Goal: Task Accomplishment & Management: Manage account settings

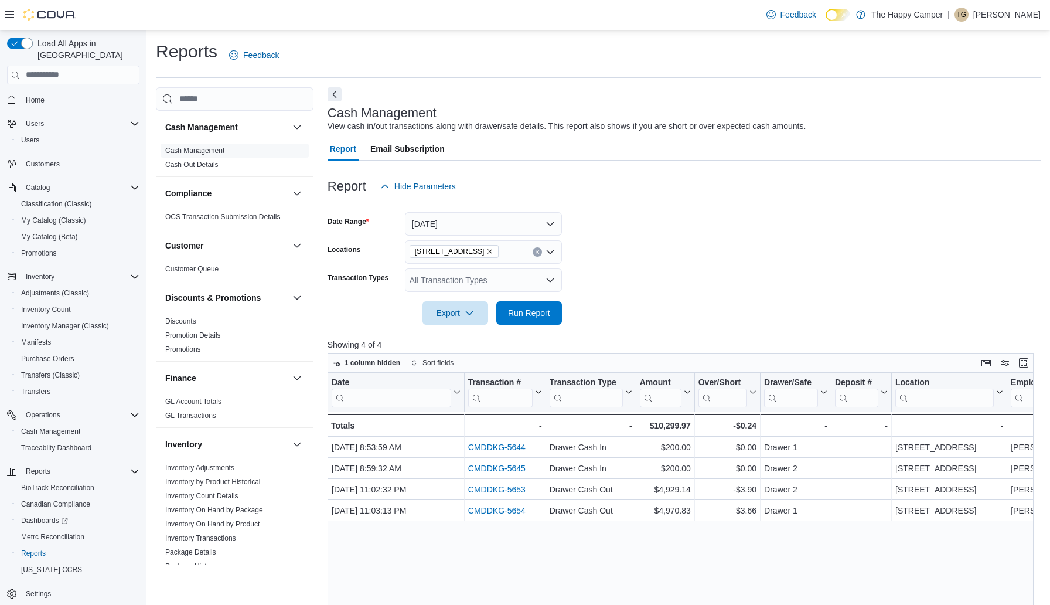
scroll to position [153, 0]
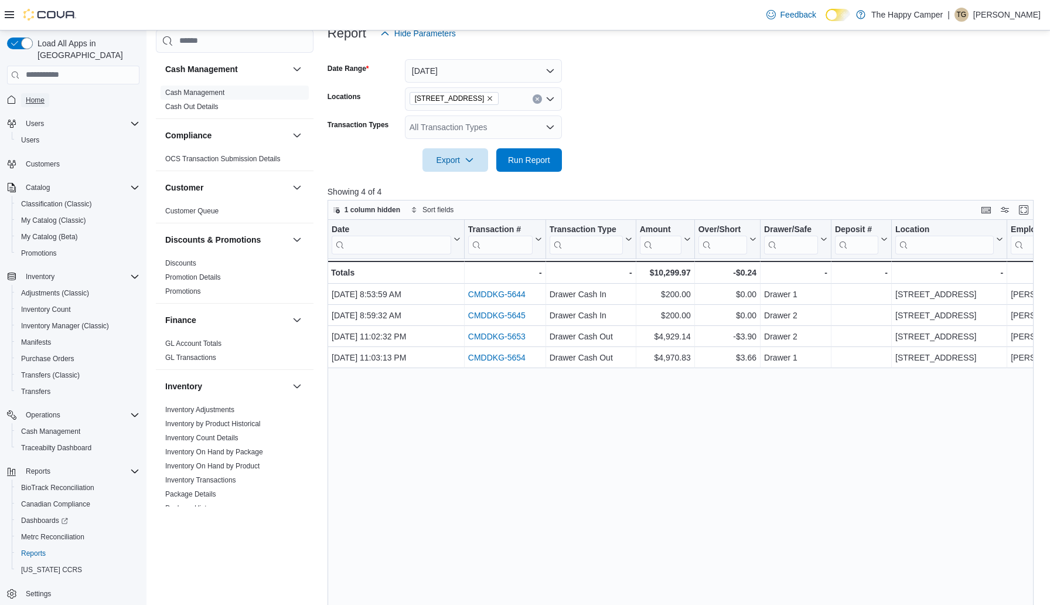
click at [40, 96] on span "Home" at bounding box center [35, 100] width 19 height 9
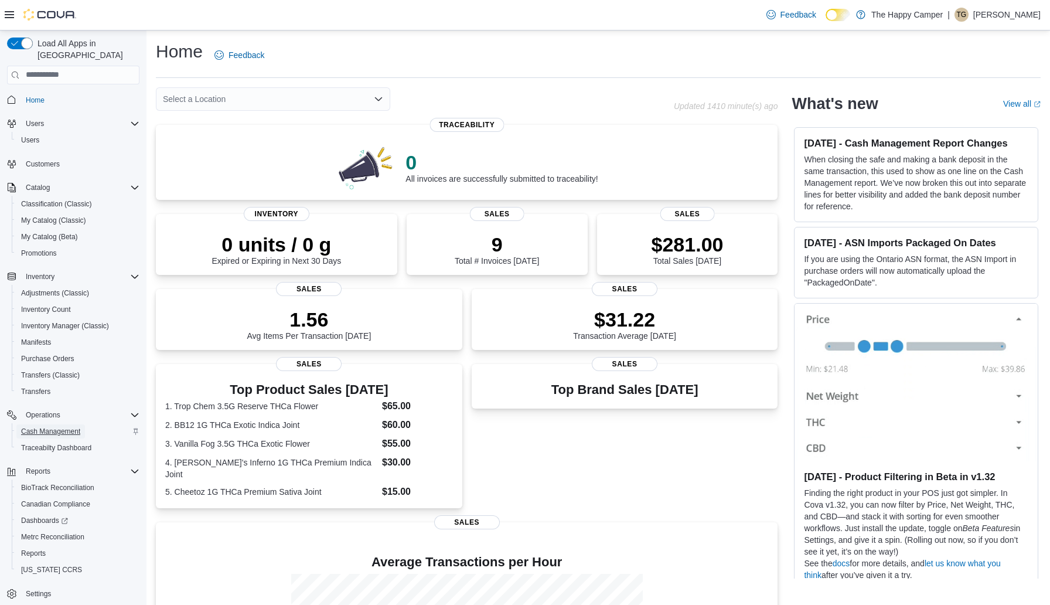
click at [60, 427] on span "Cash Management" at bounding box center [50, 431] width 59 height 9
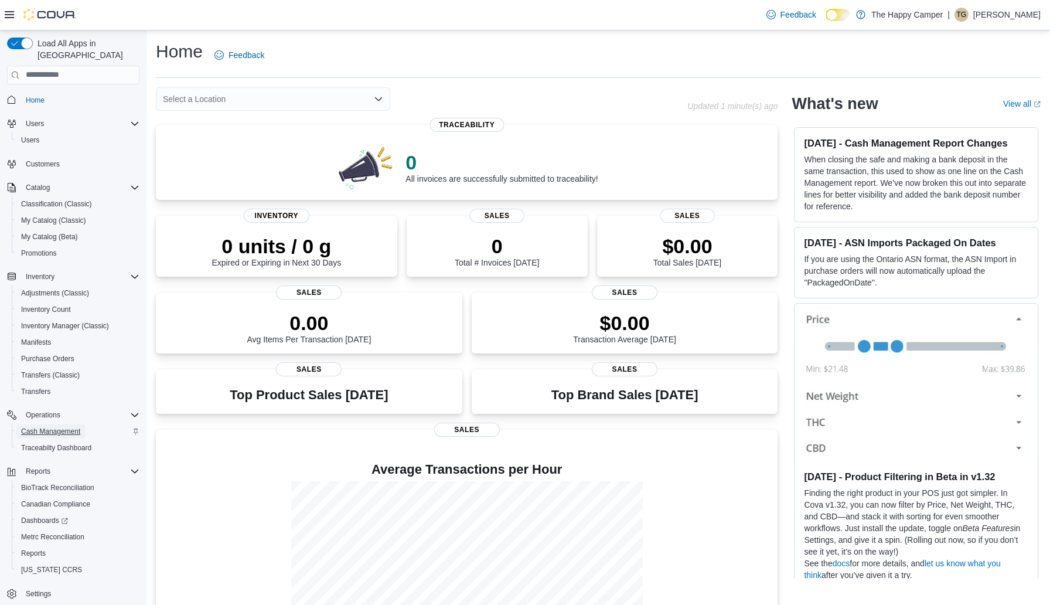
click at [68, 427] on span "Cash Management" at bounding box center [50, 431] width 59 height 9
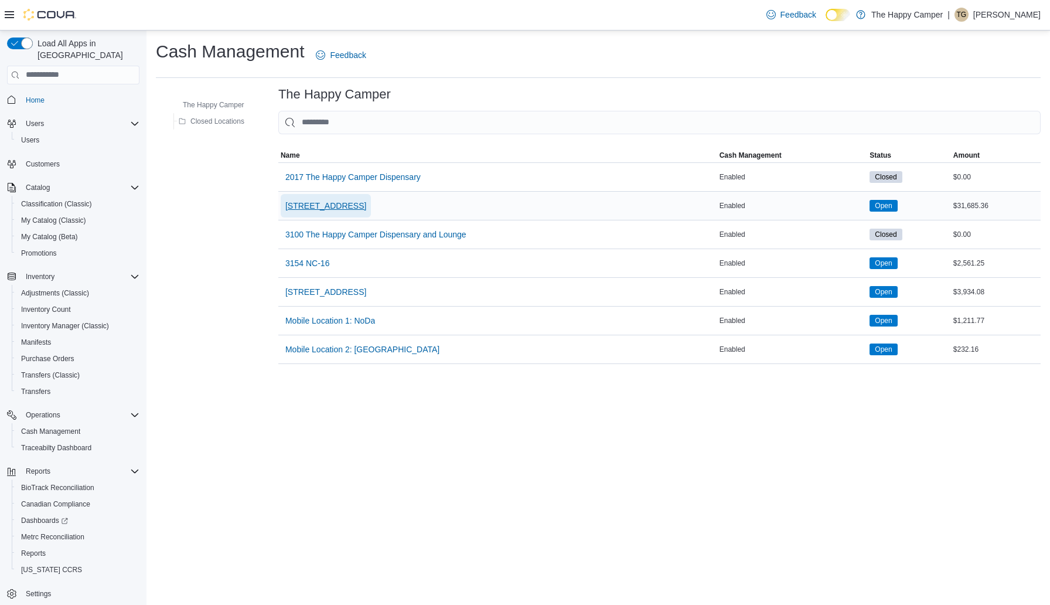
click at [341, 200] on span "[STREET_ADDRESS]" at bounding box center [325, 206] width 81 height 12
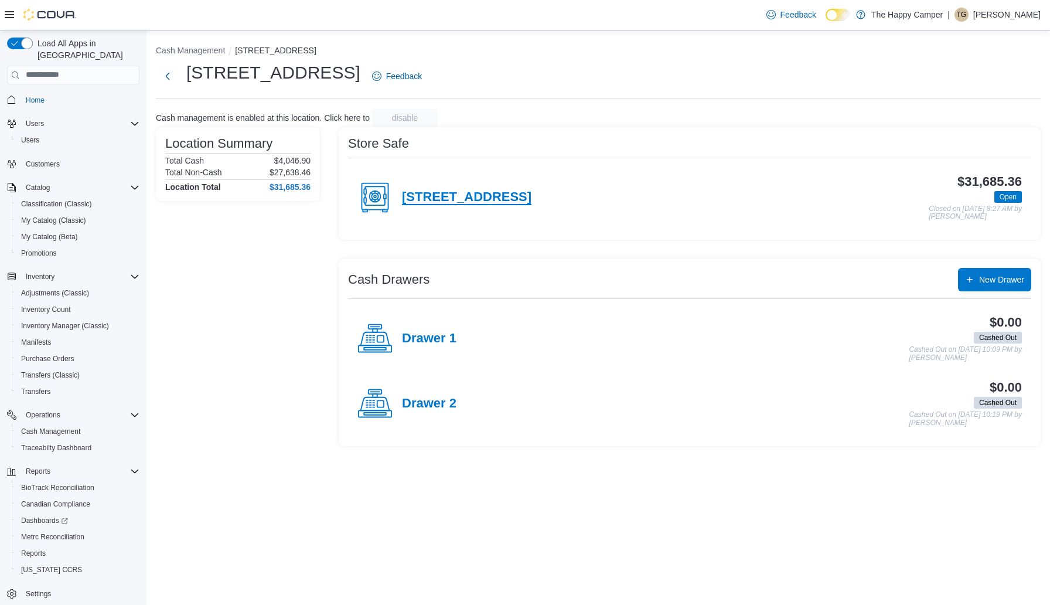
click at [431, 196] on h4 "[STREET_ADDRESS]" at bounding box center [467, 197] width 130 height 15
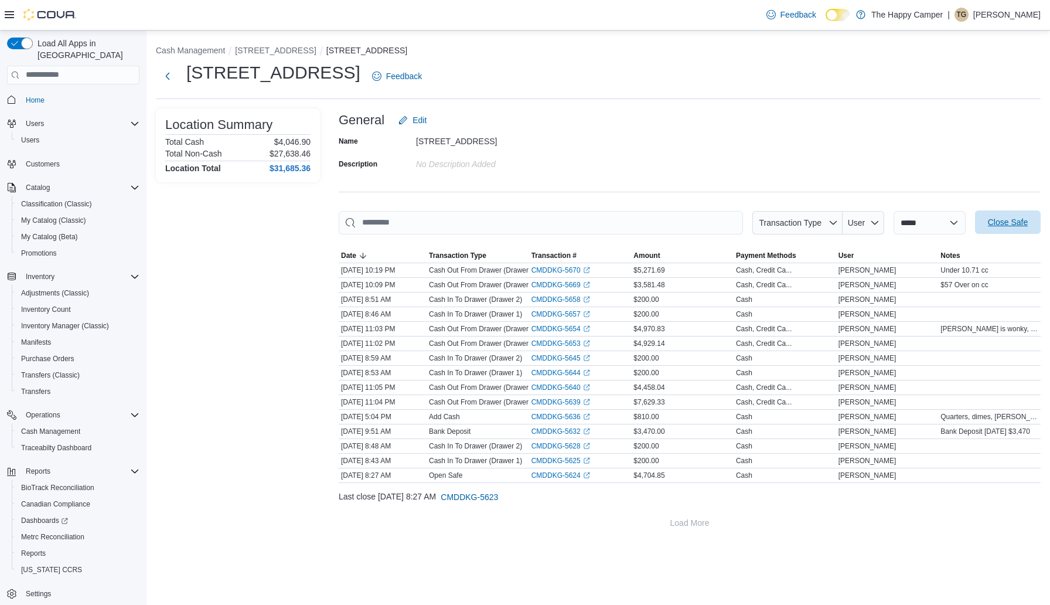
click at [1001, 222] on span "Close Safe" at bounding box center [1008, 222] width 40 height 12
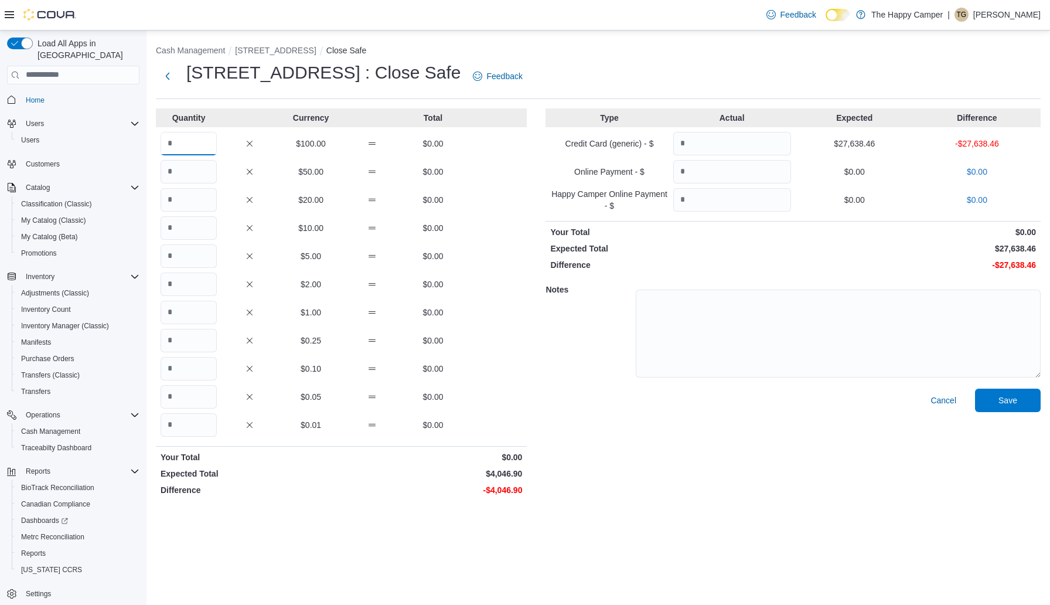
click at [188, 142] on input "Quantity" at bounding box center [189, 143] width 56 height 23
type input "**"
click at [181, 318] on input "Quantity" at bounding box center [189, 312] width 56 height 23
type input "**"
click at [201, 432] on input "Quantity" at bounding box center [189, 424] width 56 height 23
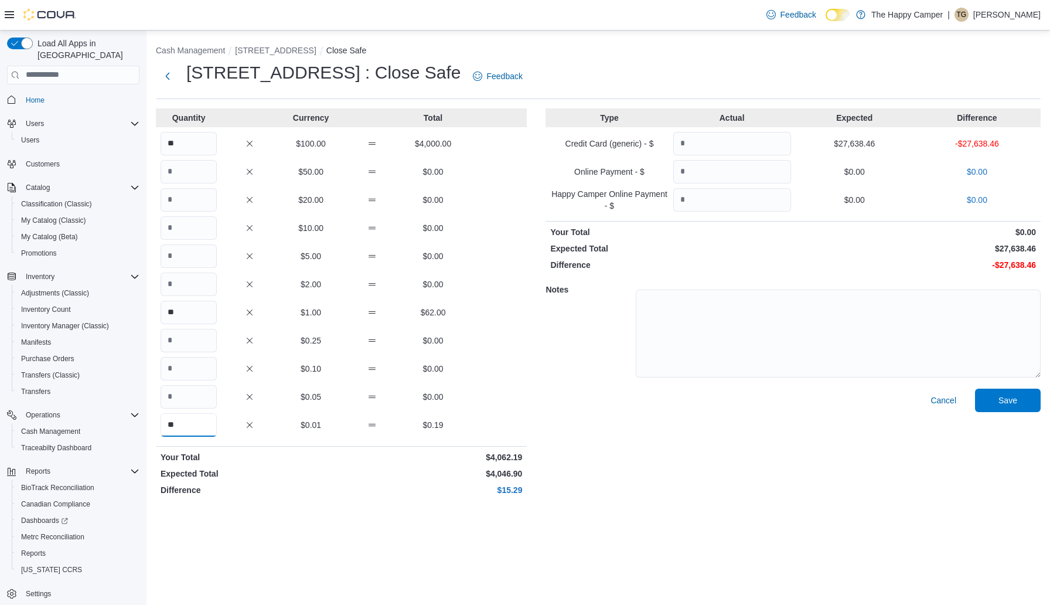
type input "**"
click at [710, 139] on input "Quantity" at bounding box center [732, 143] width 118 height 23
type input "********"
click at [1014, 404] on span "Save" at bounding box center [1008, 400] width 19 height 12
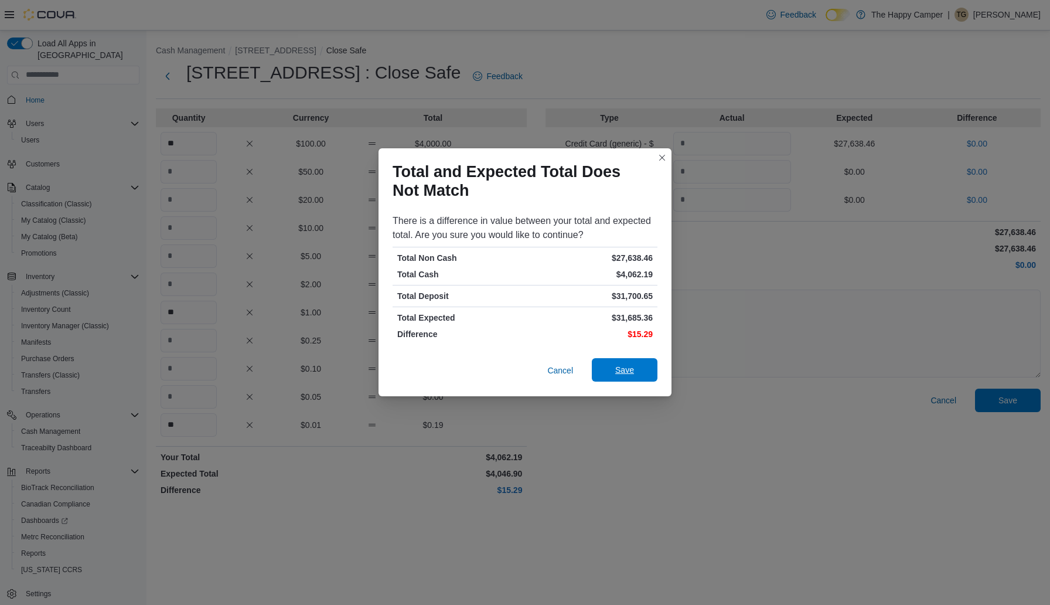
click at [622, 370] on span "Save" at bounding box center [624, 370] width 19 height 12
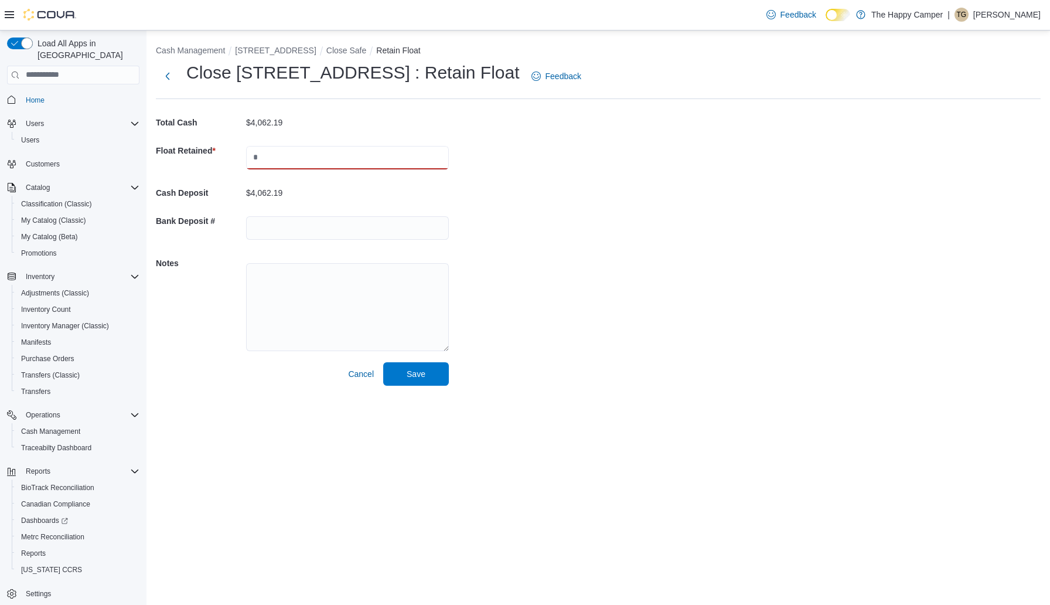
click at [309, 164] on input "text" at bounding box center [347, 157] width 203 height 23
type input "*******"
click at [409, 372] on span "Save" at bounding box center [416, 373] width 19 height 12
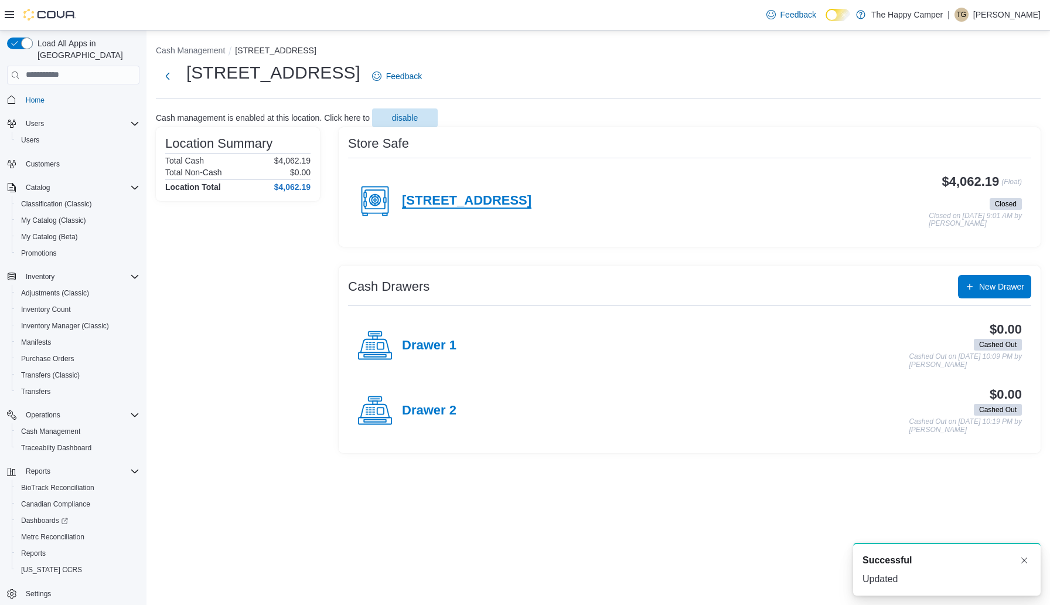
click at [485, 206] on h4 "[STREET_ADDRESS]" at bounding box center [467, 200] width 130 height 15
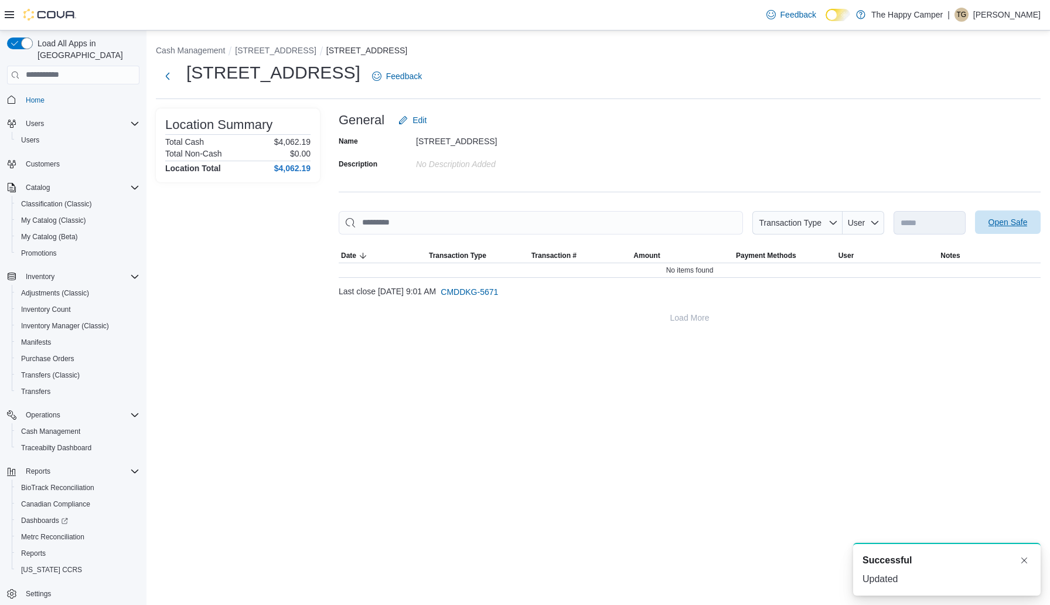
click at [1019, 227] on span "Open Safe" at bounding box center [1008, 221] width 52 height 23
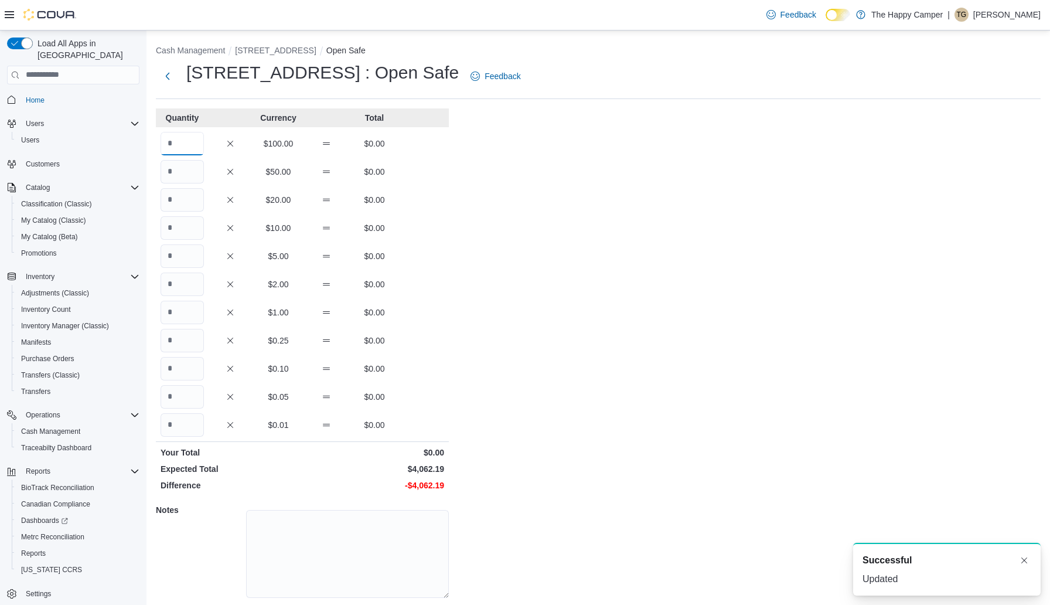
click at [197, 138] on input "Quantity" at bounding box center [182, 143] width 43 height 23
type input "**"
click at [176, 312] on input "Quantity" at bounding box center [182, 312] width 43 height 23
type input "**"
click at [176, 421] on input "Quantity" at bounding box center [182, 424] width 43 height 23
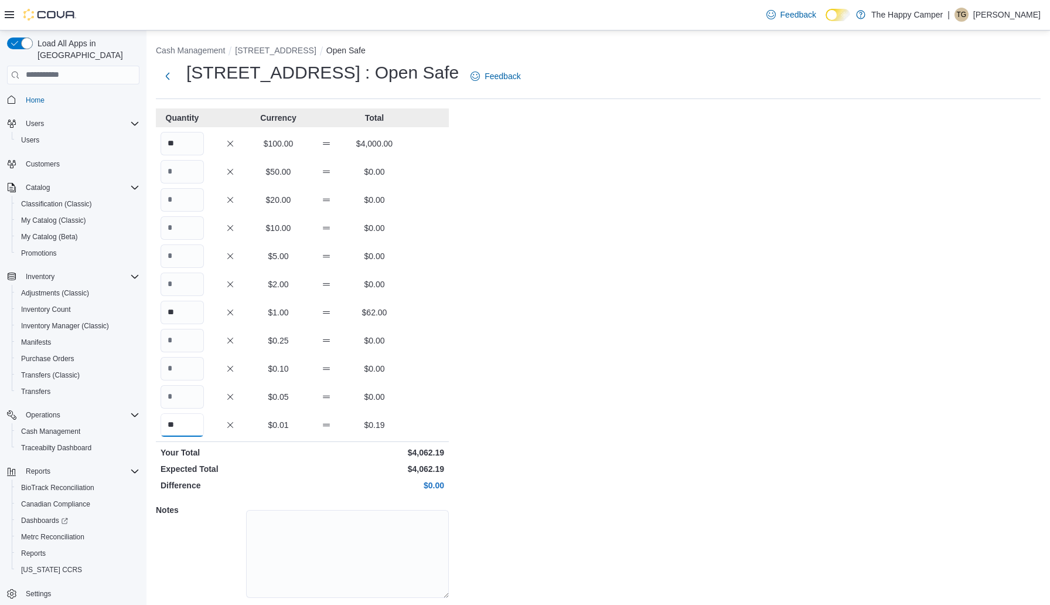
scroll to position [36, 0]
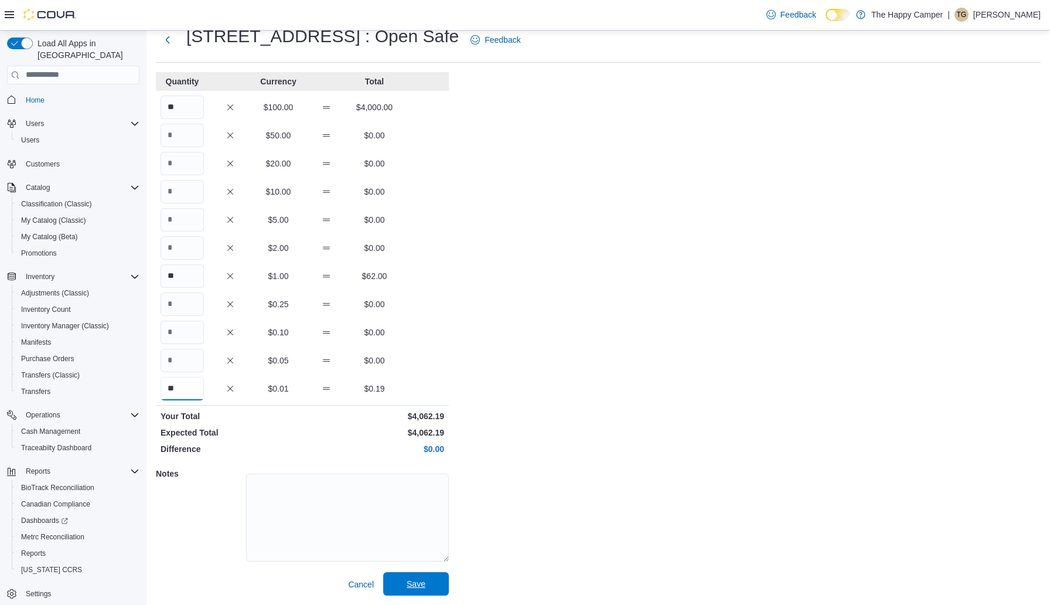
type input "**"
click at [412, 587] on span "Save" at bounding box center [416, 584] width 19 height 12
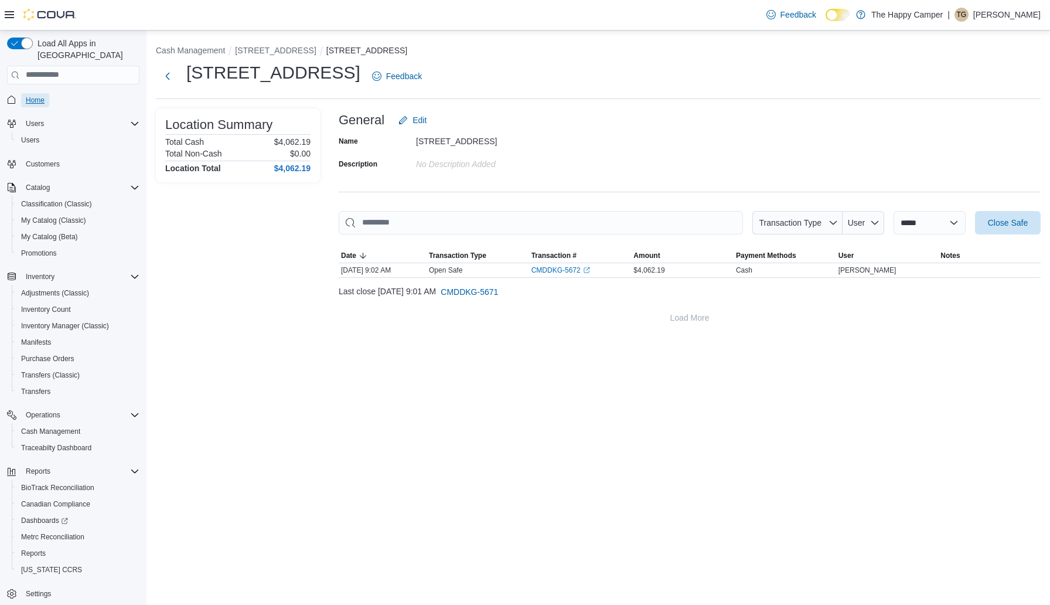
click at [39, 96] on span "Home" at bounding box center [35, 100] width 19 height 9
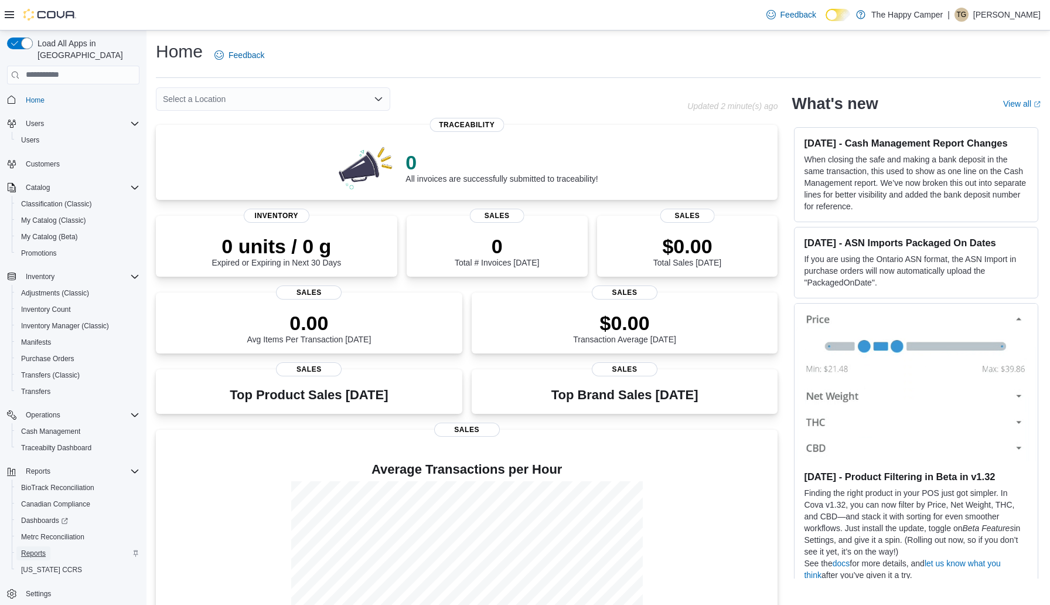
click at [32, 549] on span "Reports" at bounding box center [33, 553] width 25 height 9
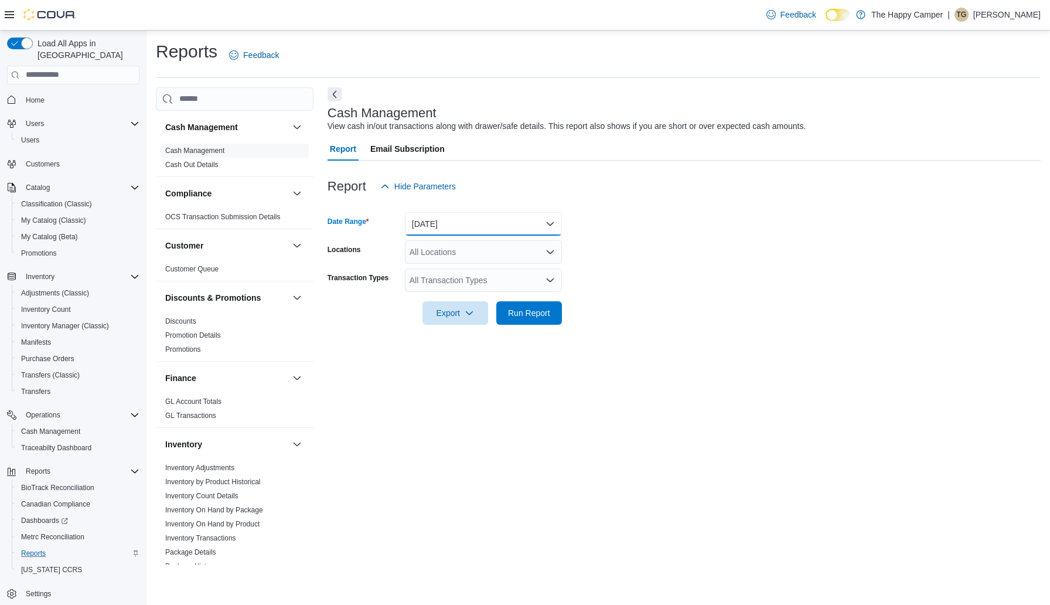
click at [544, 219] on button "Today" at bounding box center [483, 223] width 157 height 23
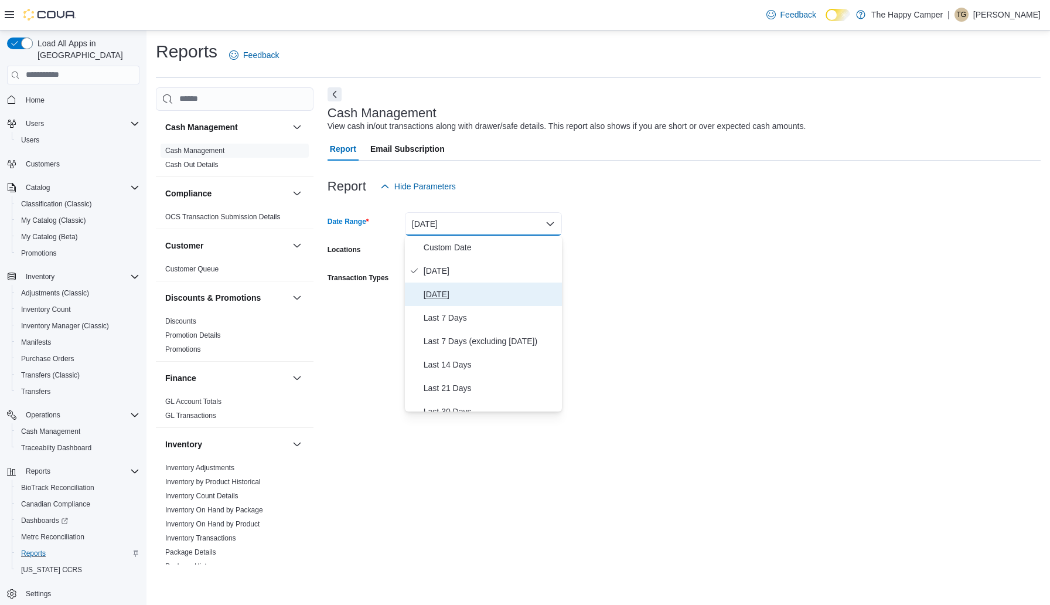
click at [486, 282] on button "Yesterday" at bounding box center [483, 293] width 157 height 23
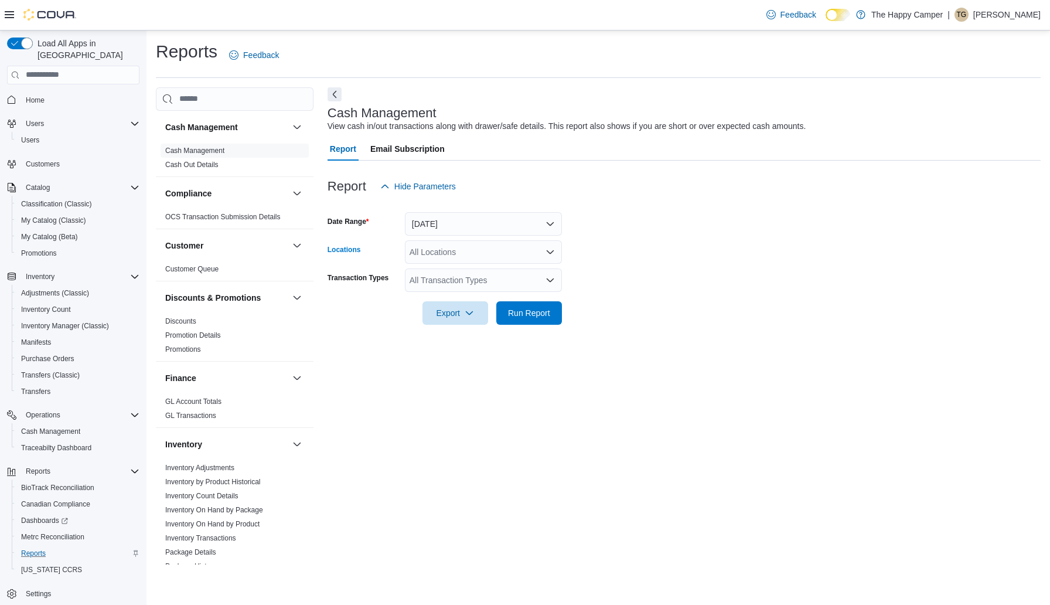
click at [512, 258] on div "All Locations" at bounding box center [483, 251] width 157 height 23
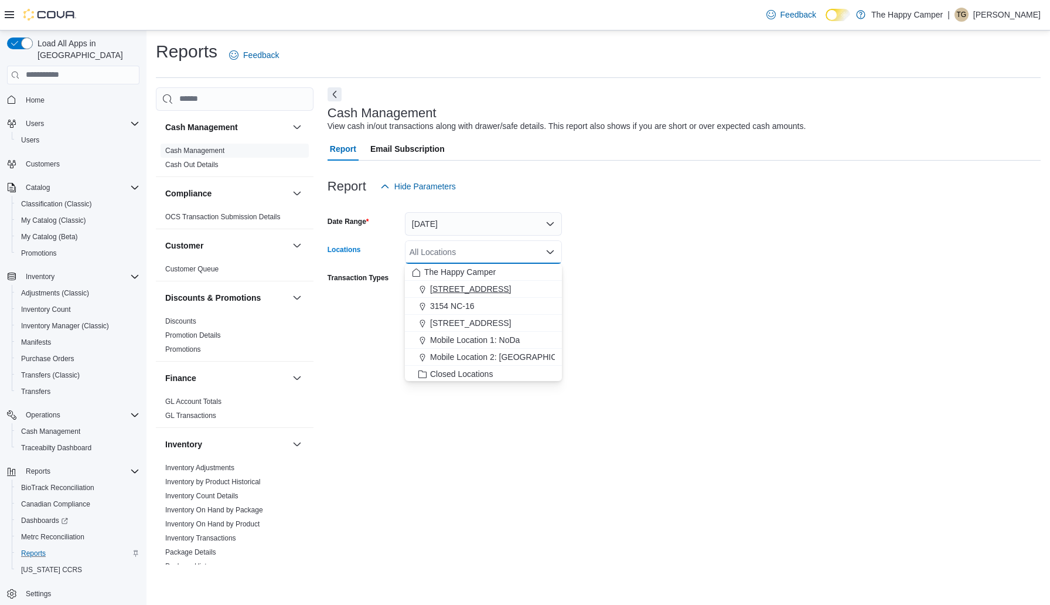
click at [496, 291] on span "[STREET_ADDRESS]" at bounding box center [470, 289] width 81 height 12
click at [643, 281] on form "Date Range Yesterday Locations 2918 North Davidson St Combo box. Selected. 2918…" at bounding box center [684, 261] width 713 height 127
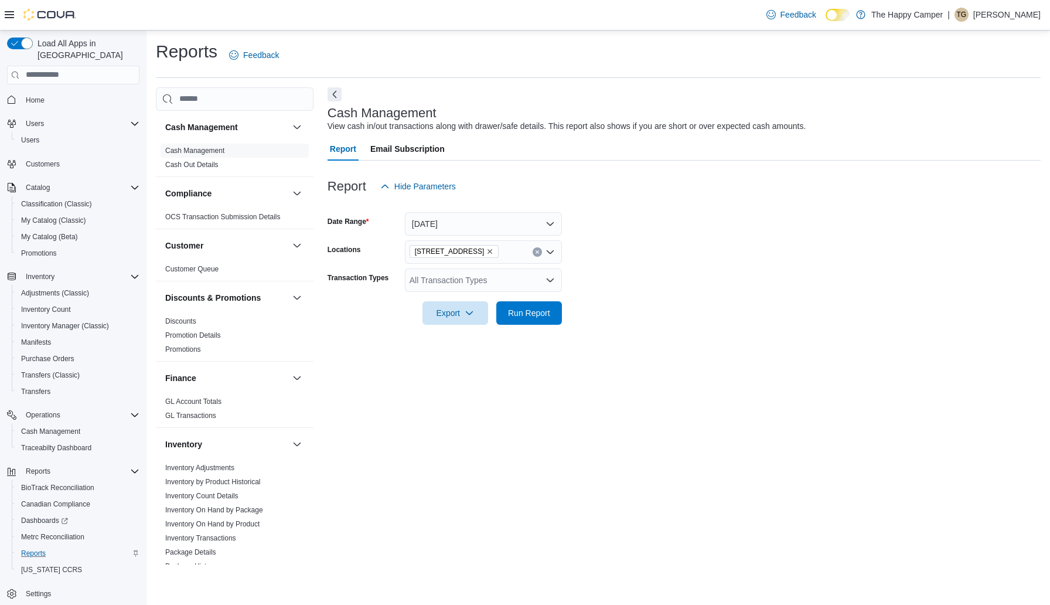
click at [532, 325] on div at bounding box center [684, 332] width 713 height 14
click at [535, 316] on span "Run Report" at bounding box center [529, 312] width 42 height 12
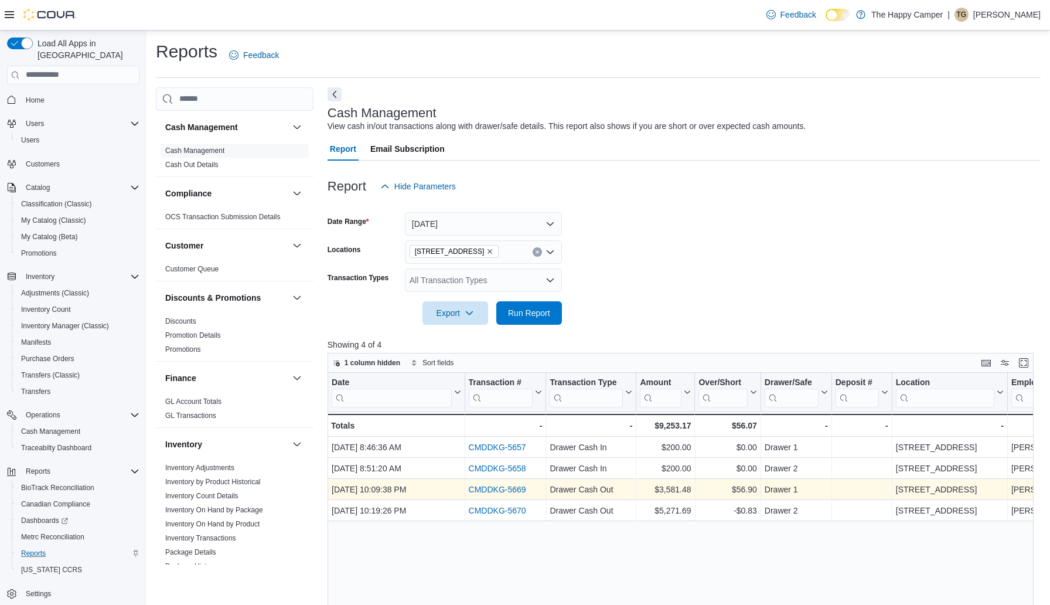
click at [500, 491] on link "CMDDKG-5669" at bounding box center [496, 489] width 57 height 9
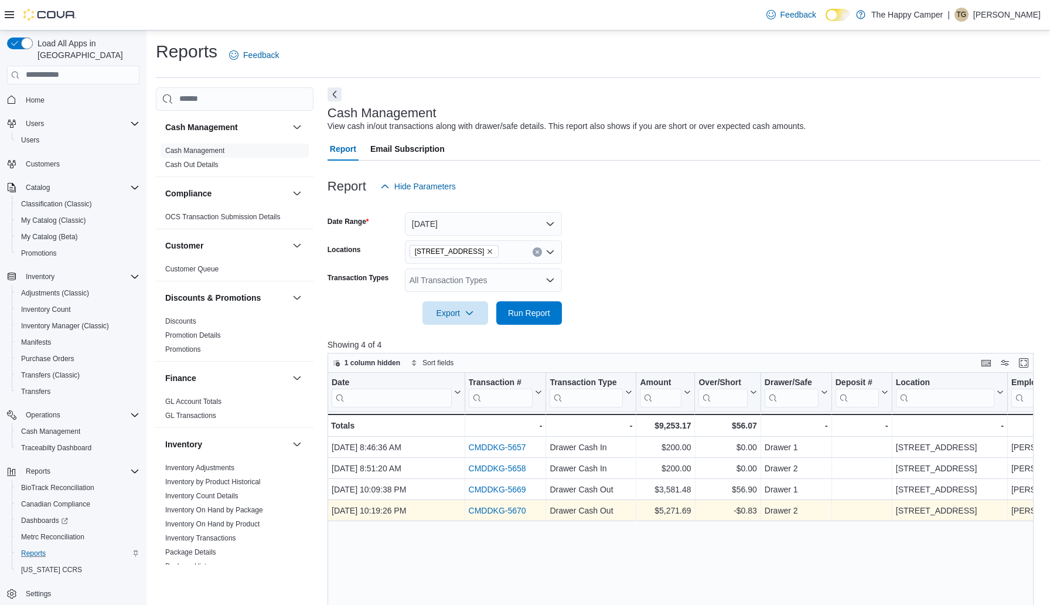
click at [481, 508] on link "CMDDKG-5670" at bounding box center [496, 510] width 57 height 9
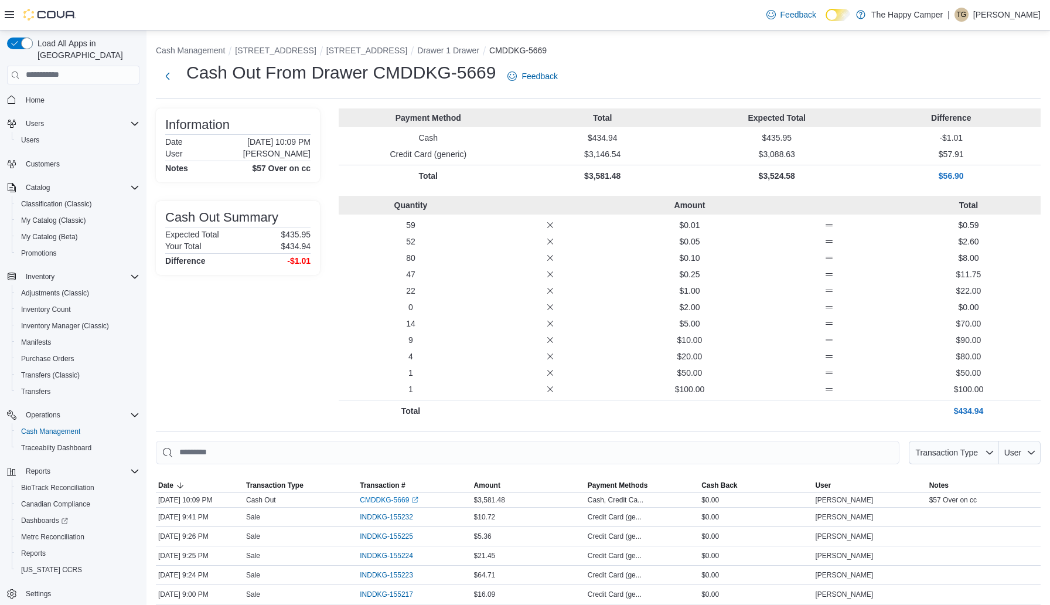
click at [294, 247] on p "$434.94" at bounding box center [296, 245] width 30 height 9
copy div "Your Total"
click at [301, 233] on p "$516.69" at bounding box center [296, 234] width 30 height 9
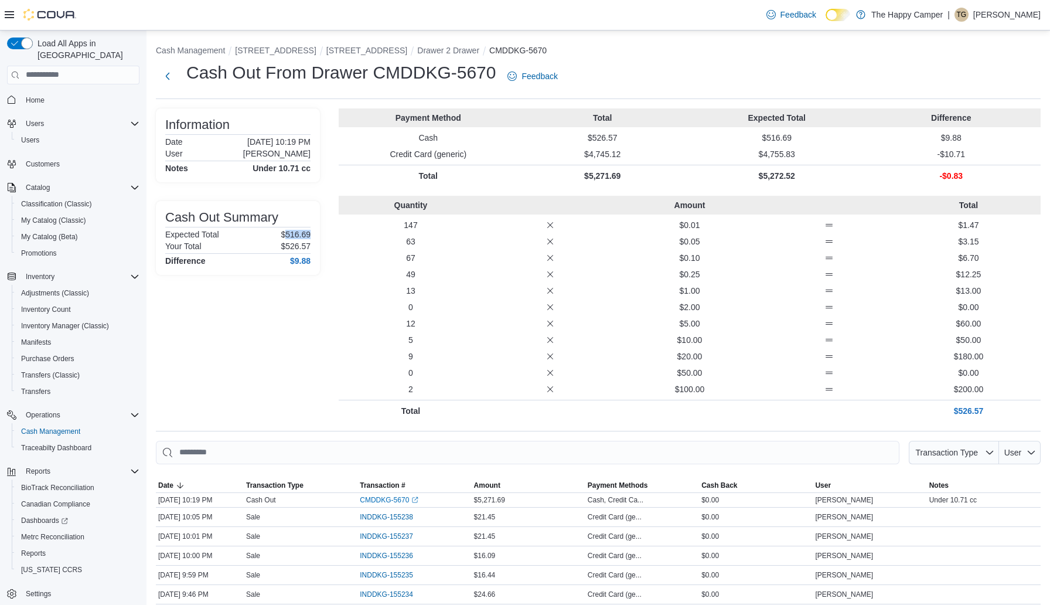
click at [301, 233] on p "$516.69" at bounding box center [296, 234] width 30 height 9
copy p "516.69"
